Goal: Task Accomplishment & Management: Manage account settings

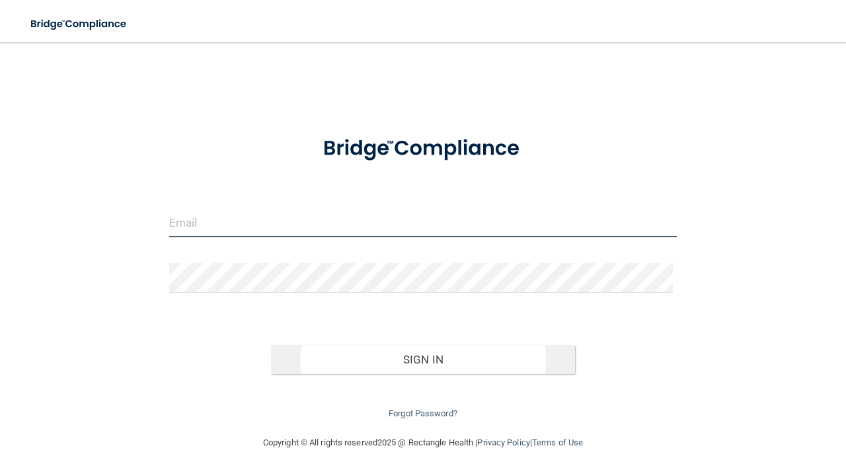
type input "[EMAIL_ADDRESS][DOMAIN_NAME]"
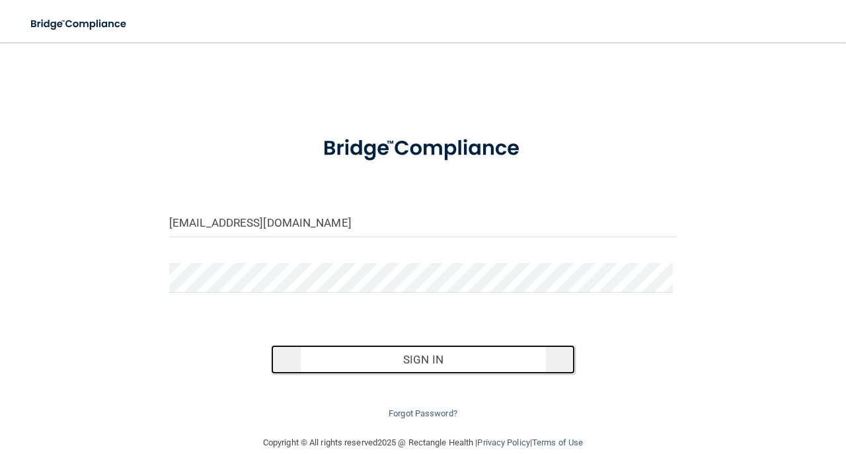
click at [414, 359] on button "Sign In" at bounding box center [423, 359] width 305 height 29
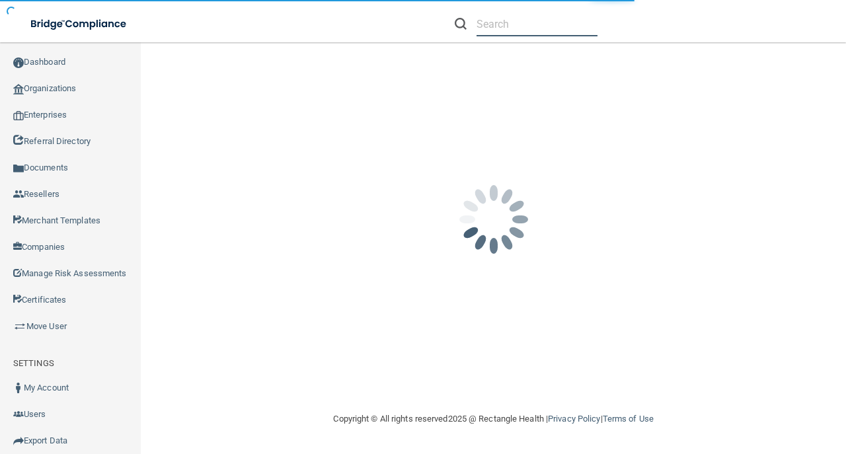
click at [493, 21] on input "text" at bounding box center [536, 24] width 121 height 24
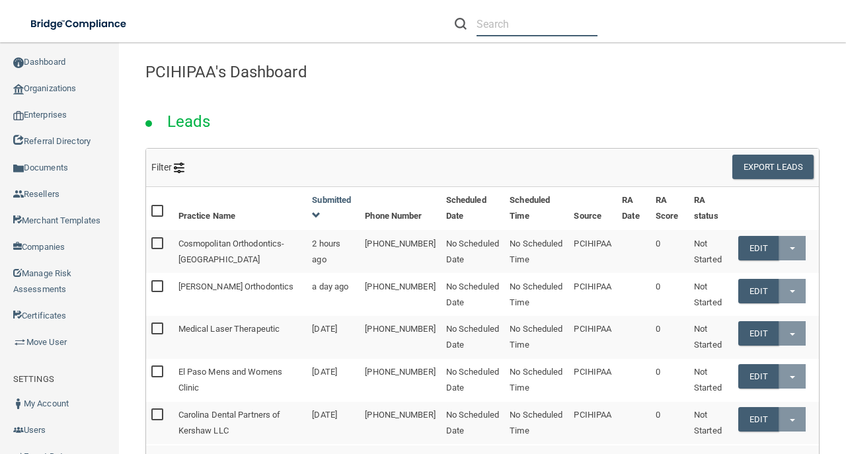
paste input "jennifer.guevara@ameridentco.com"
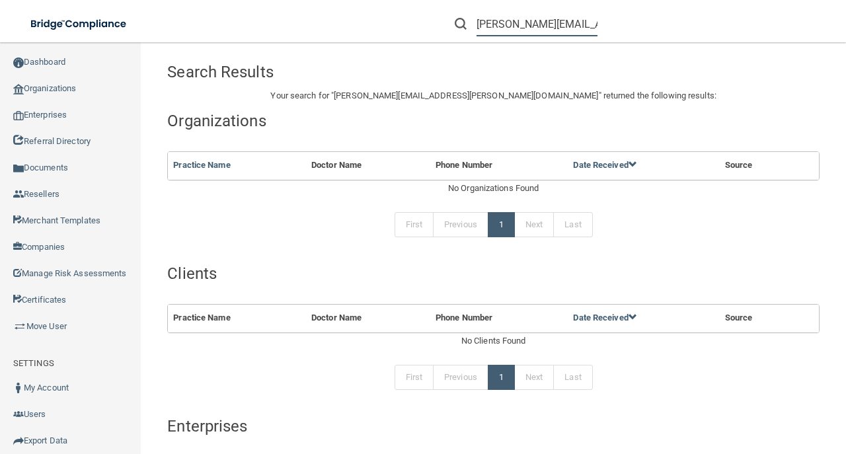
click at [551, 22] on input "jennifer.guevara@ameridentco.com" at bounding box center [536, 24] width 121 height 24
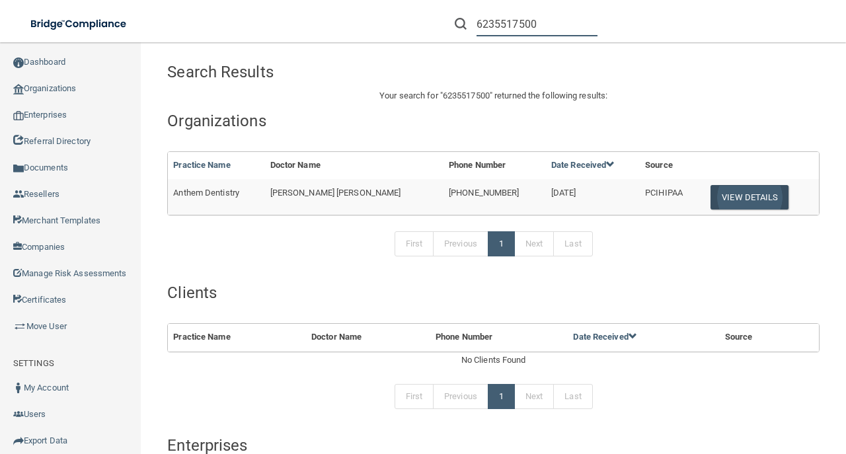
type input "6235517500"
click at [710, 193] on button "View Details" at bounding box center [749, 197] width 78 height 24
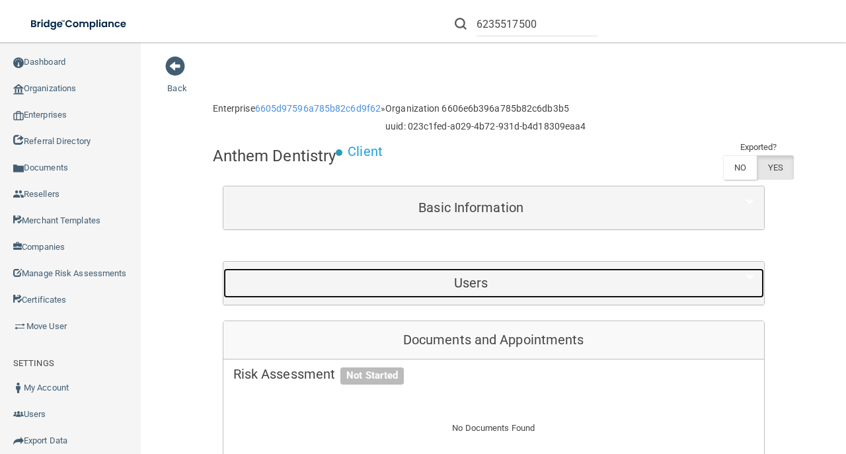
click at [342, 272] on div "Users" at bounding box center [471, 283] width 496 height 30
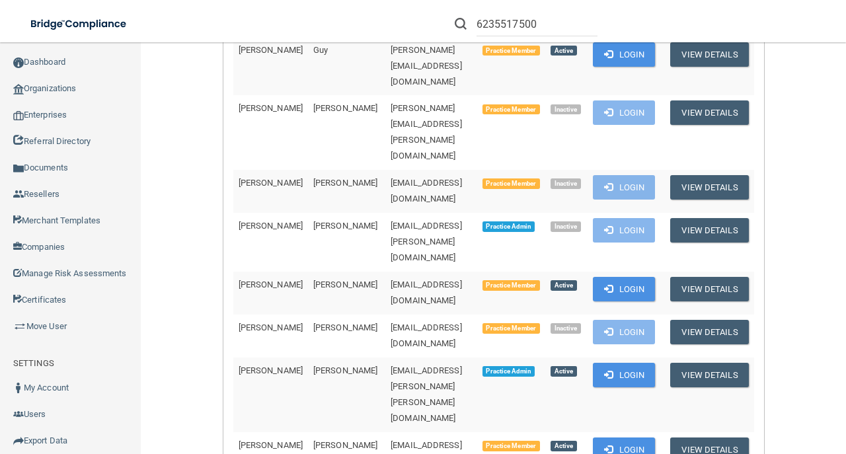
scroll to position [572, 0]
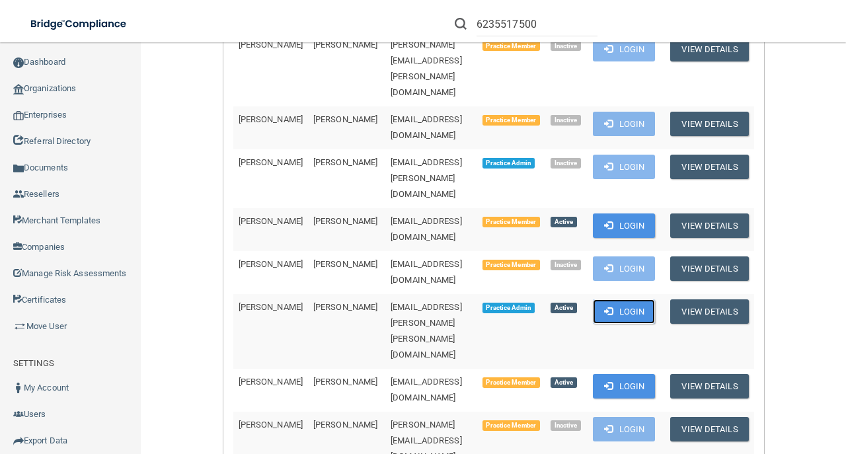
click at [626, 299] on button "Login" at bounding box center [624, 311] width 63 height 24
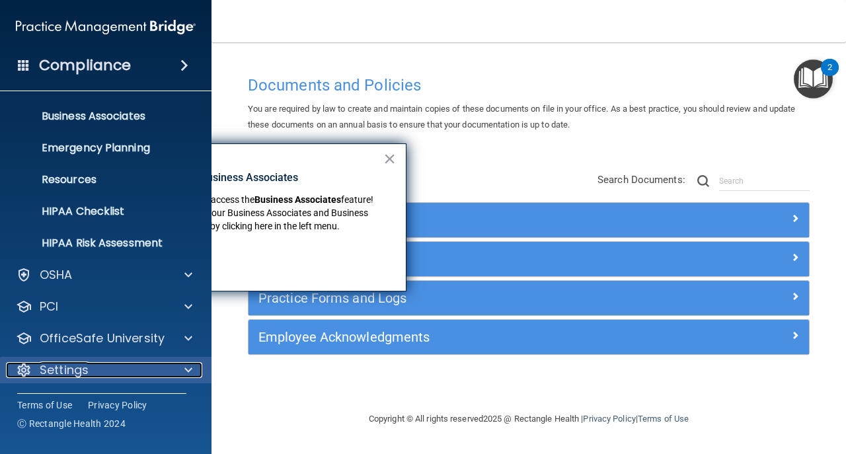
click at [156, 367] on div "Settings" at bounding box center [88, 370] width 164 height 16
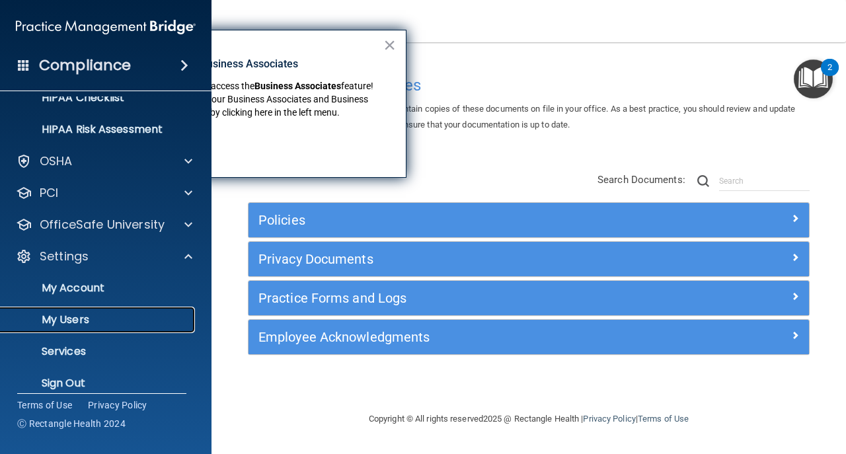
click at [137, 315] on p "My Users" at bounding box center [99, 319] width 180 height 13
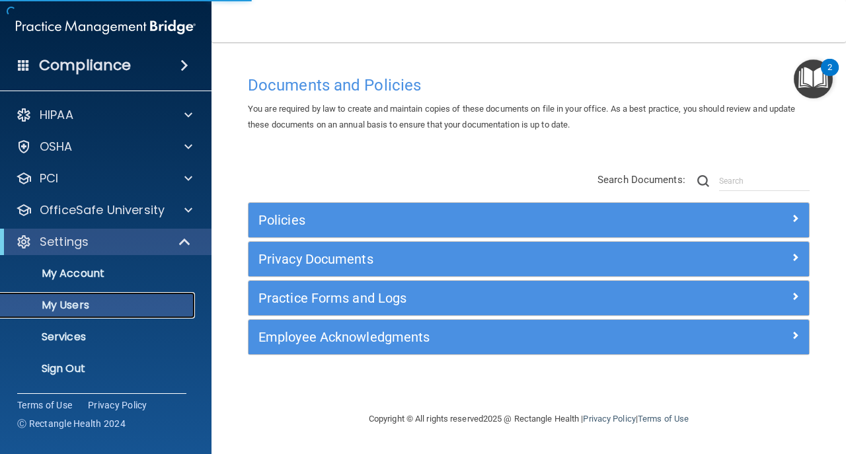
select select "20"
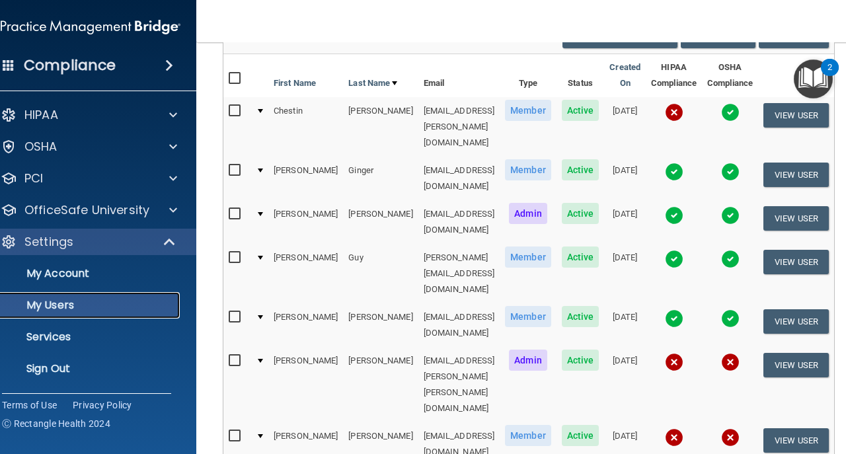
scroll to position [132, 0]
click at [229, 431] on input "checkbox" at bounding box center [236, 436] width 15 height 11
checkbox input "true"
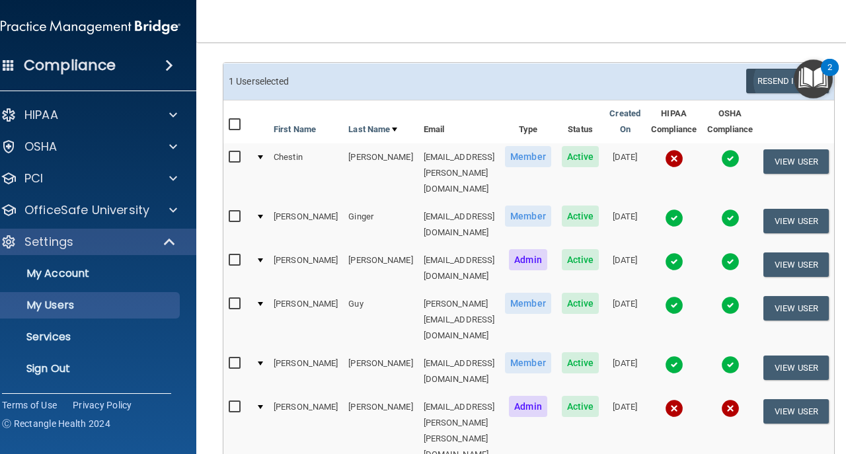
scroll to position [44, 0]
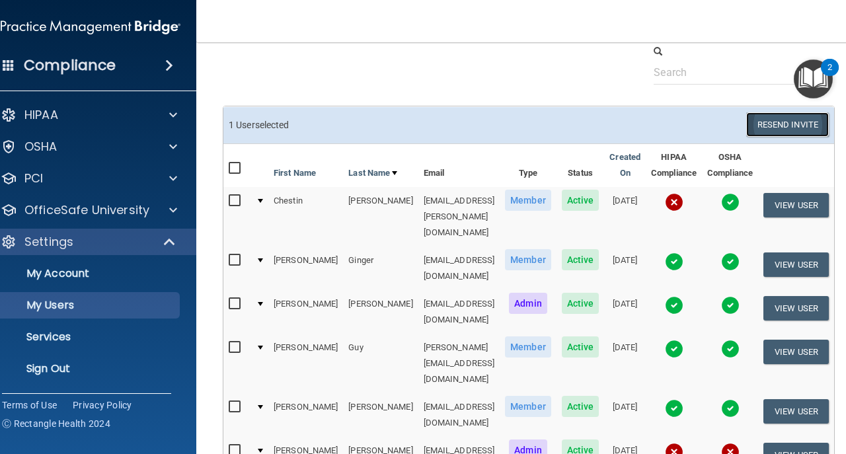
click at [788, 129] on button "Resend Invite" at bounding box center [787, 124] width 83 height 24
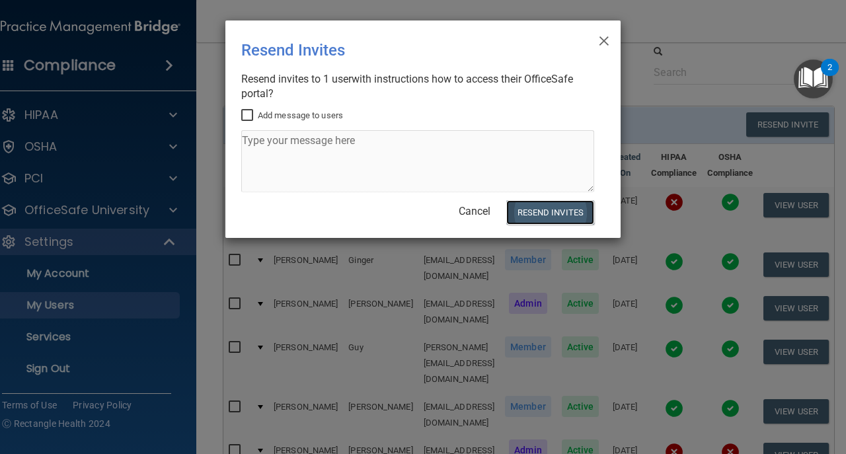
click at [580, 211] on button "Resend Invites" at bounding box center [550, 212] width 88 height 24
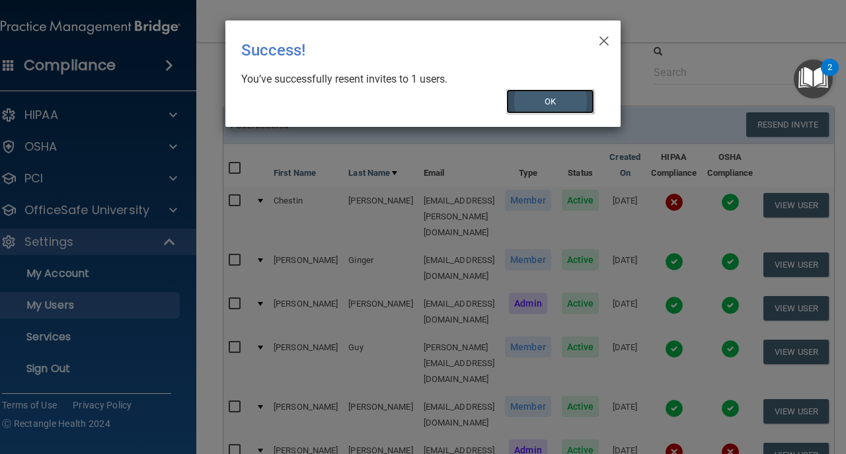
click at [559, 98] on button "OK" at bounding box center [550, 101] width 89 height 24
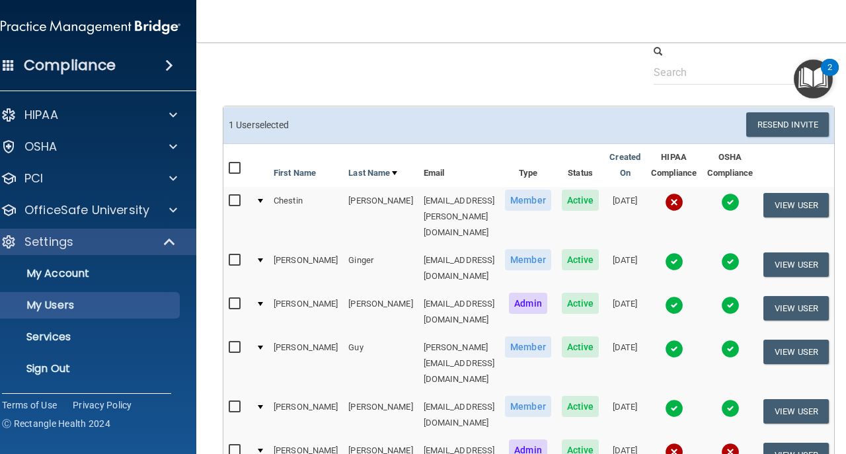
click at [574, 75] on div at bounding box center [529, 64] width 632 height 40
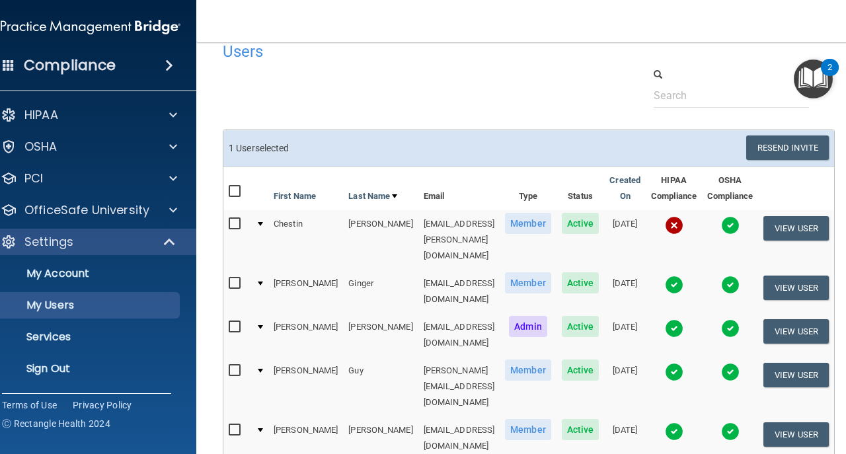
scroll to position [0, 0]
